Goal: Obtain resource: Download file/media

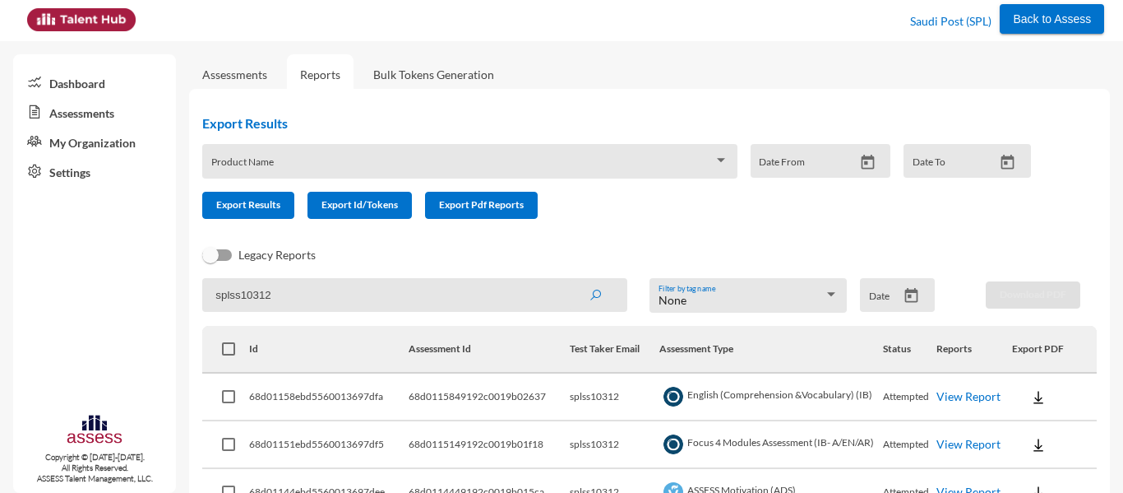
click at [440, 155] on div "Product Name" at bounding box center [469, 165] width 517 height 25
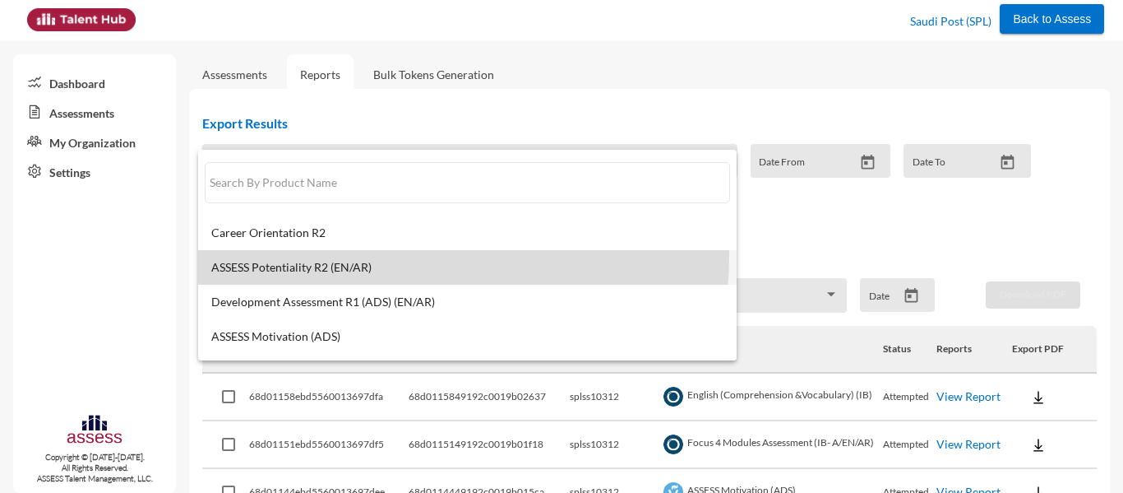
click at [354, 253] on mat-option "ASSESS Potentiality R2 (EN/AR)" at bounding box center [467, 267] width 539 height 35
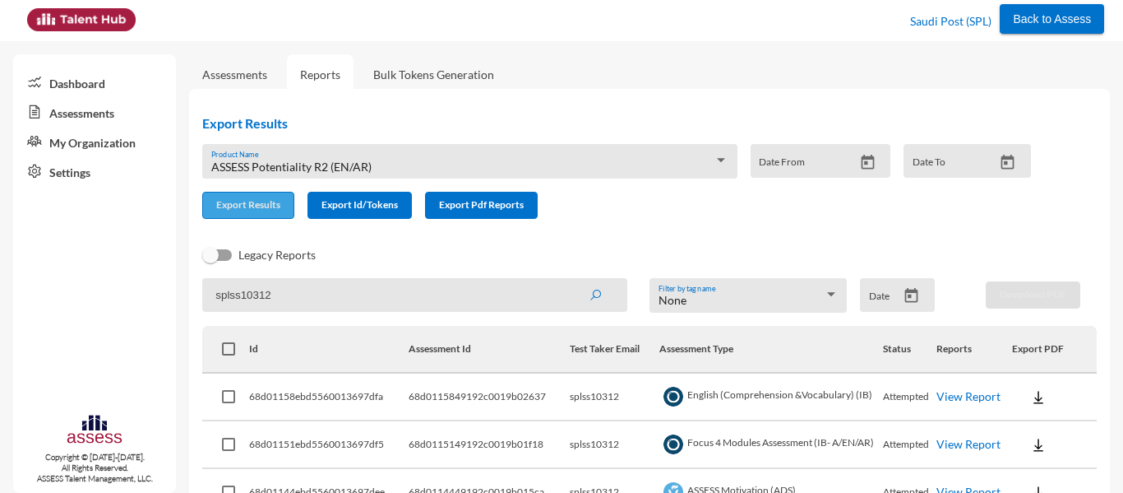
click at [256, 214] on button "Export Results" at bounding box center [248, 205] width 92 height 27
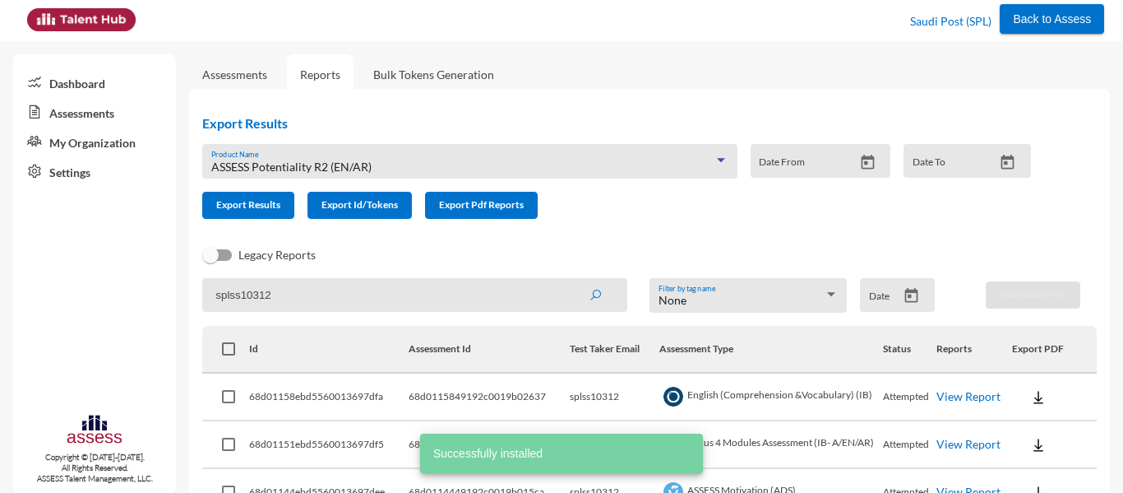
click at [320, 164] on span "ASSESS Potentiality R2 (EN/AR)" at bounding box center [291, 167] width 160 height 14
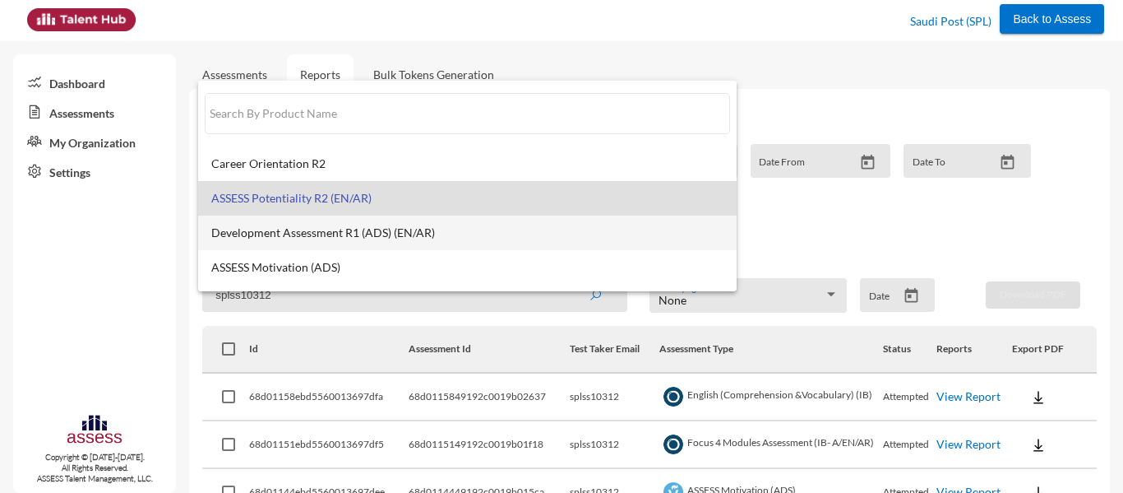
click at [331, 237] on span "Development Assessment R1 (ADS) (EN/AR)" at bounding box center [467, 232] width 512 height 13
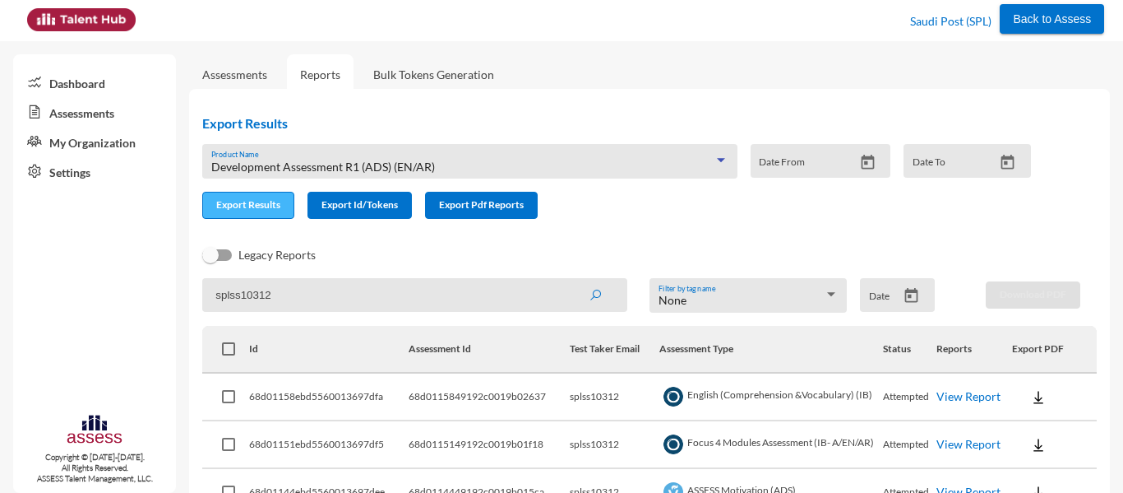
click at [258, 211] on button "Export Results" at bounding box center [248, 205] width 92 height 27
click at [279, 165] on span "Development Assessment R1 (ADS) (EN/AR)" at bounding box center [323, 167] width 224 height 14
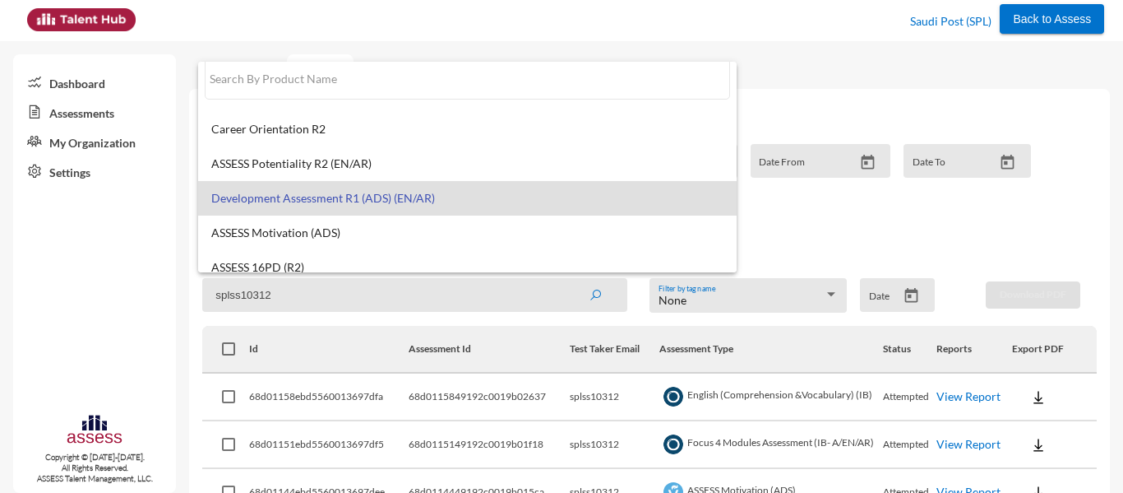
scroll to position [12, 0]
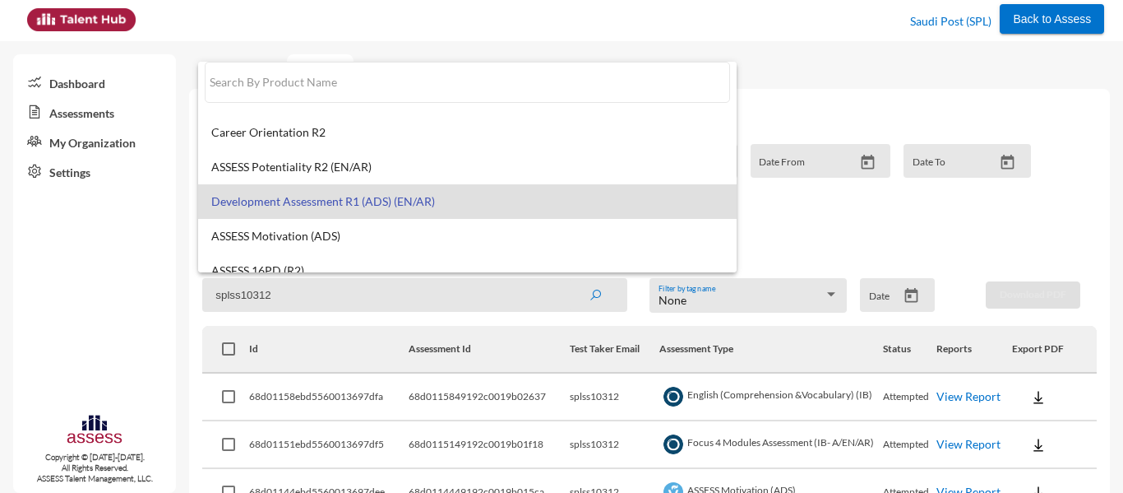
click at [809, 120] on div at bounding box center [561, 246] width 1123 height 493
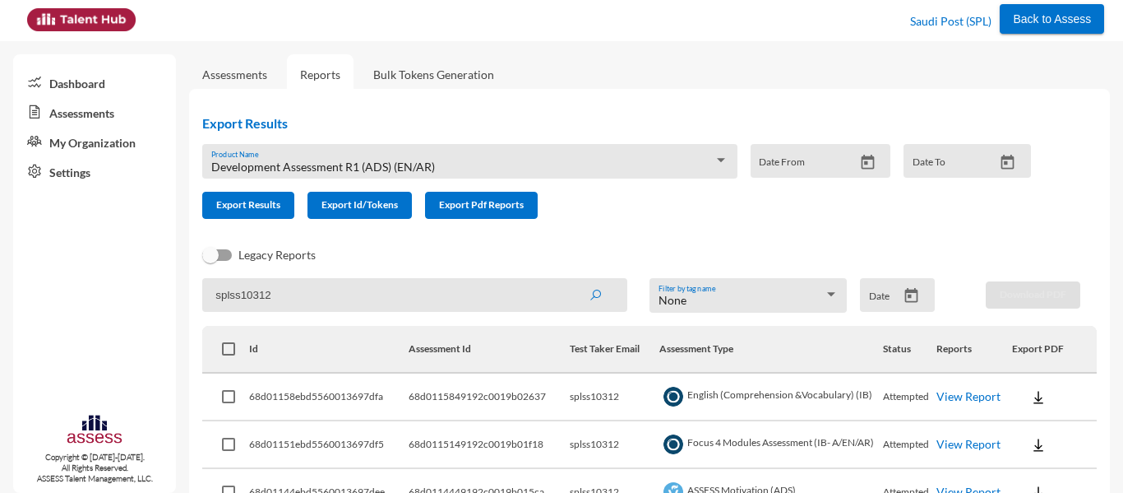
click at [657, 77] on div "Assessments Reports Bulk Tokens Generation" at bounding box center [649, 74] width 921 height 15
click at [465, 164] on div "Development Assessment R1 (ADS) (EN/AR)" at bounding box center [462, 166] width 502 height 13
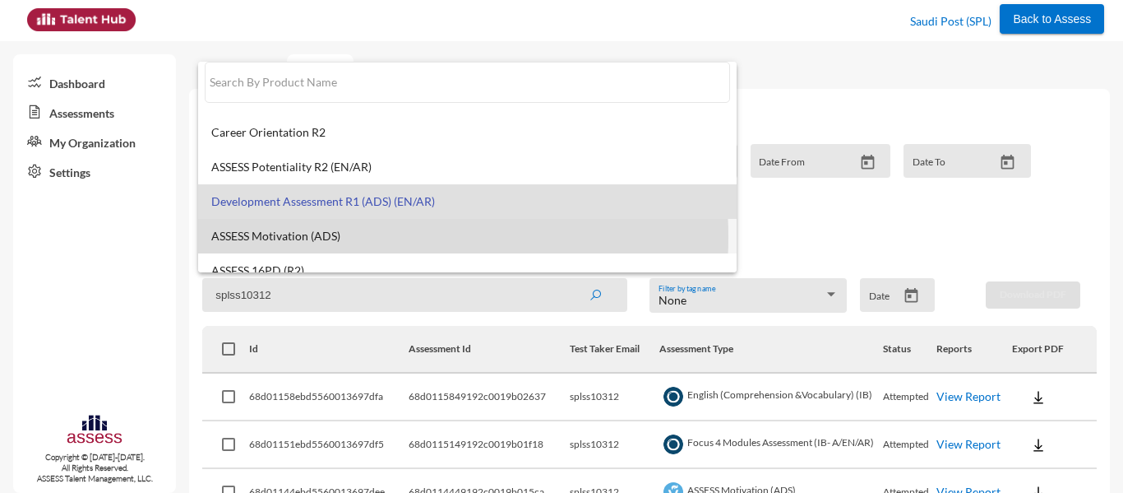
click at [354, 237] on span "ASSESS Motivation (ADS)" at bounding box center [467, 235] width 512 height 13
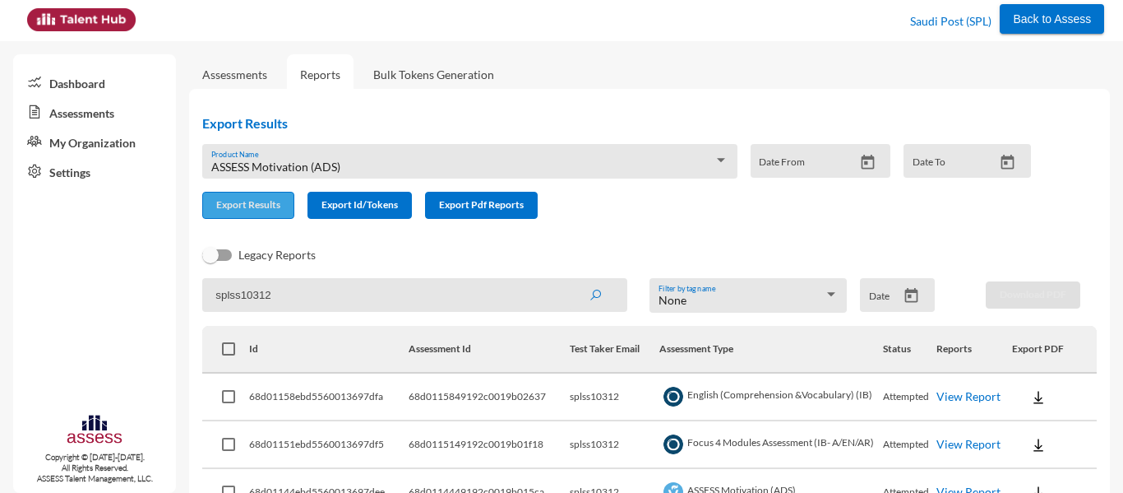
click at [254, 204] on span "Export Results" at bounding box center [248, 204] width 64 height 12
click at [305, 169] on span "ASSESS Motivation (ADS)" at bounding box center [275, 167] width 129 height 14
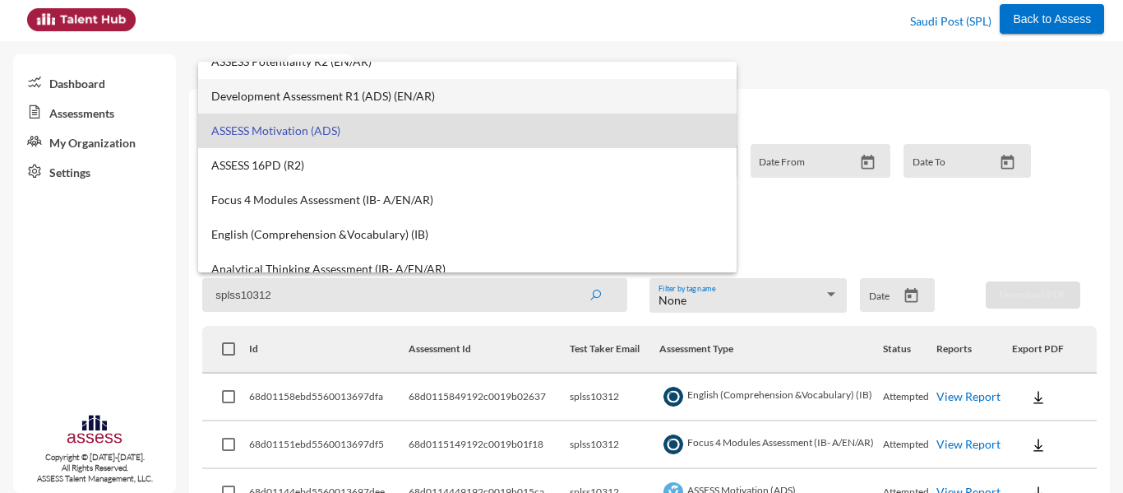
scroll to position [132, 0]
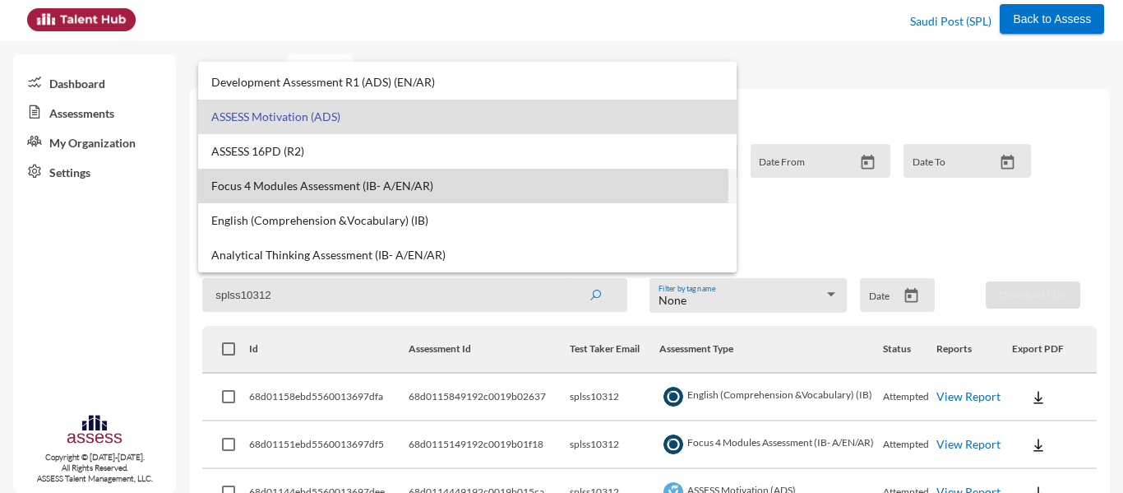
click at [313, 184] on span "Focus 4 Modules Assessment (IB- A/EN/AR)" at bounding box center [467, 185] width 512 height 13
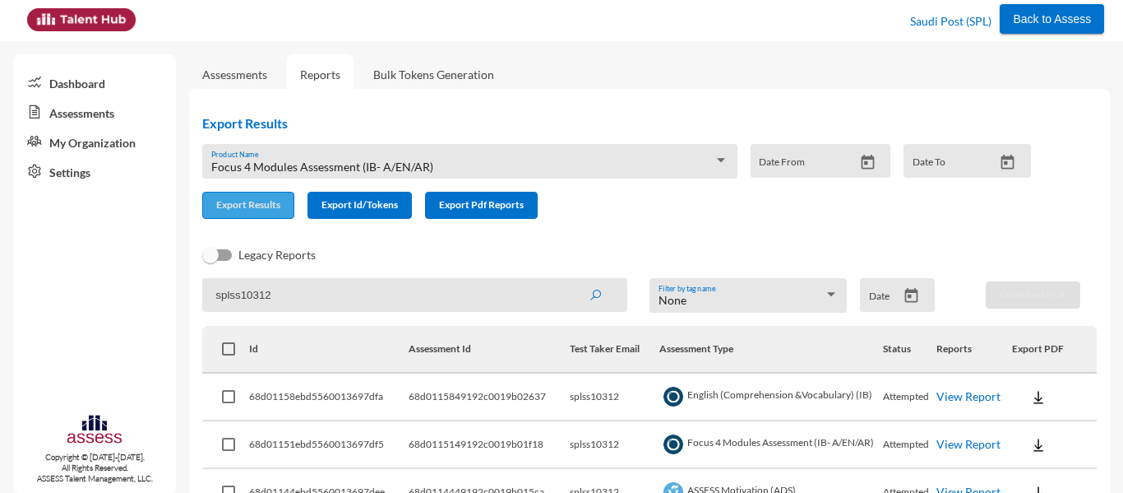
click at [237, 201] on span "Export Results" at bounding box center [248, 204] width 64 height 12
click at [516, 25] on div "Back to Assess Saudi Post (SPL)" at bounding box center [562, 20] width 1086 height 41
click at [576, 79] on div "Assessments Reports Bulk Tokens Generation" at bounding box center [649, 74] width 921 height 15
click at [397, 165] on span "Focus 4 Modules Assessment (IB- A/EN/AR)" at bounding box center [322, 167] width 222 height 14
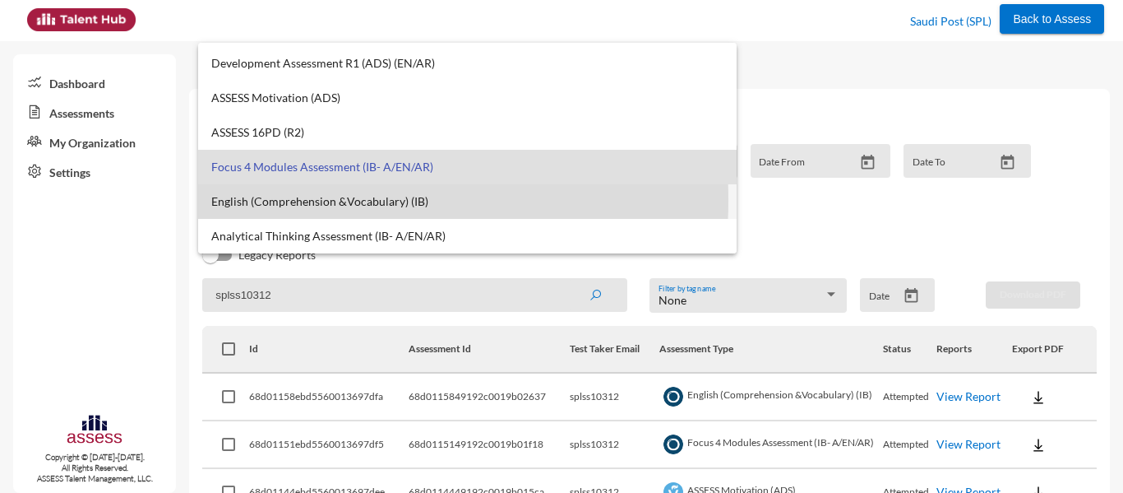
click at [303, 200] on span "English (Comprehension &Vocabulary) (IB)" at bounding box center [467, 201] width 512 height 13
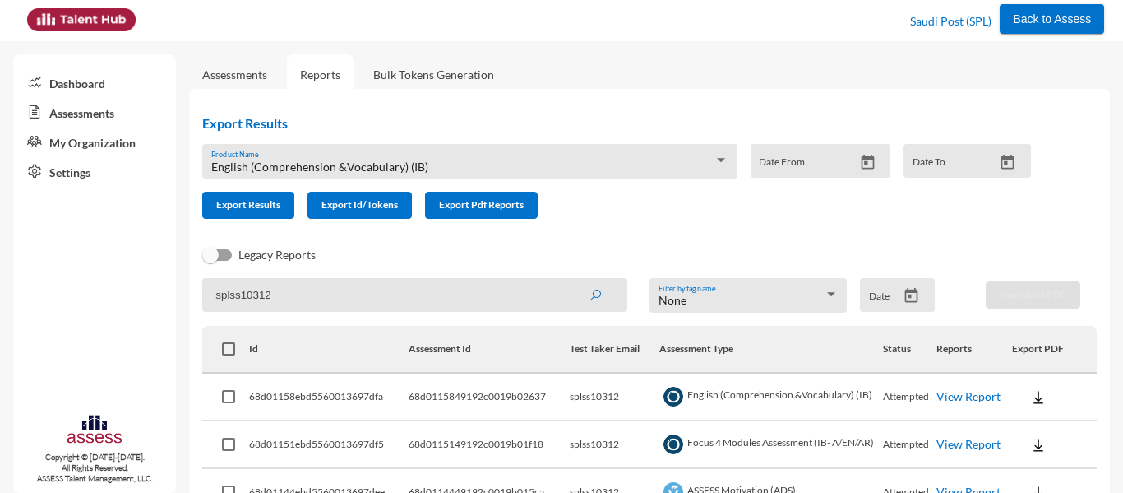
click at [249, 189] on div "English (Comprehension &Vocabulary) (IB) Product Name Date From Date To" at bounding box center [610, 168] width 842 height 48
click at [250, 198] on span "Export Results" at bounding box center [248, 204] width 64 height 12
